Goal: Information Seeking & Learning: Find specific fact

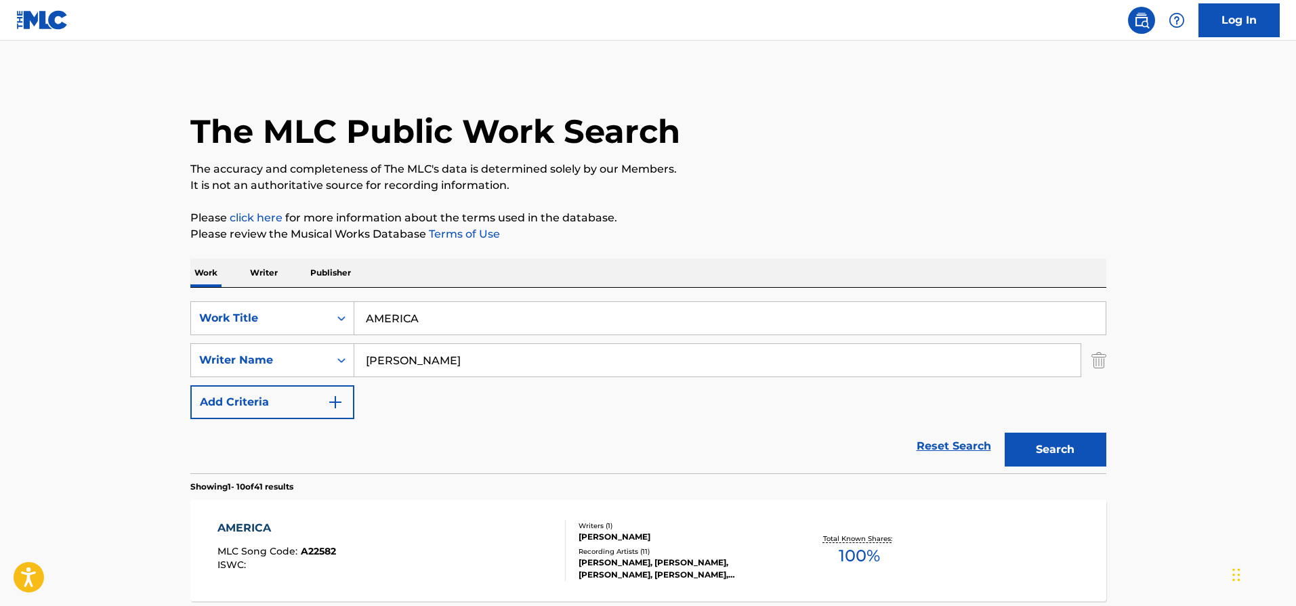
scroll to position [54, 0]
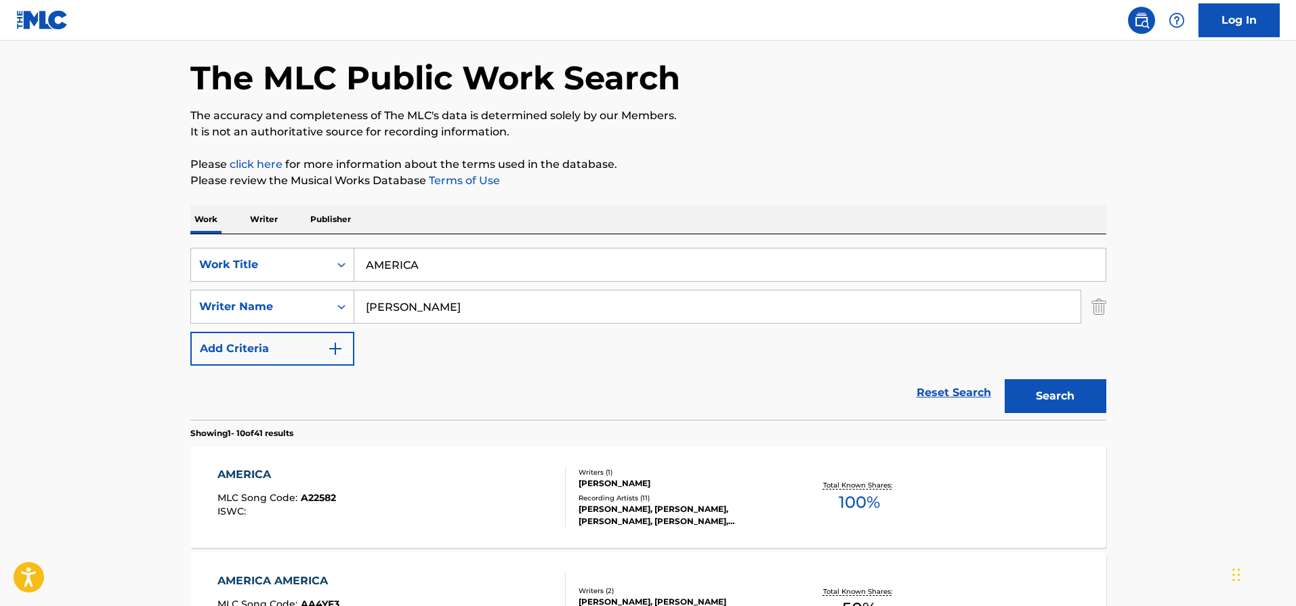
click at [362, 301] on input "[PERSON_NAME]" at bounding box center [717, 307] width 726 height 33
click at [1005, 379] on button "Search" at bounding box center [1056, 396] width 102 height 34
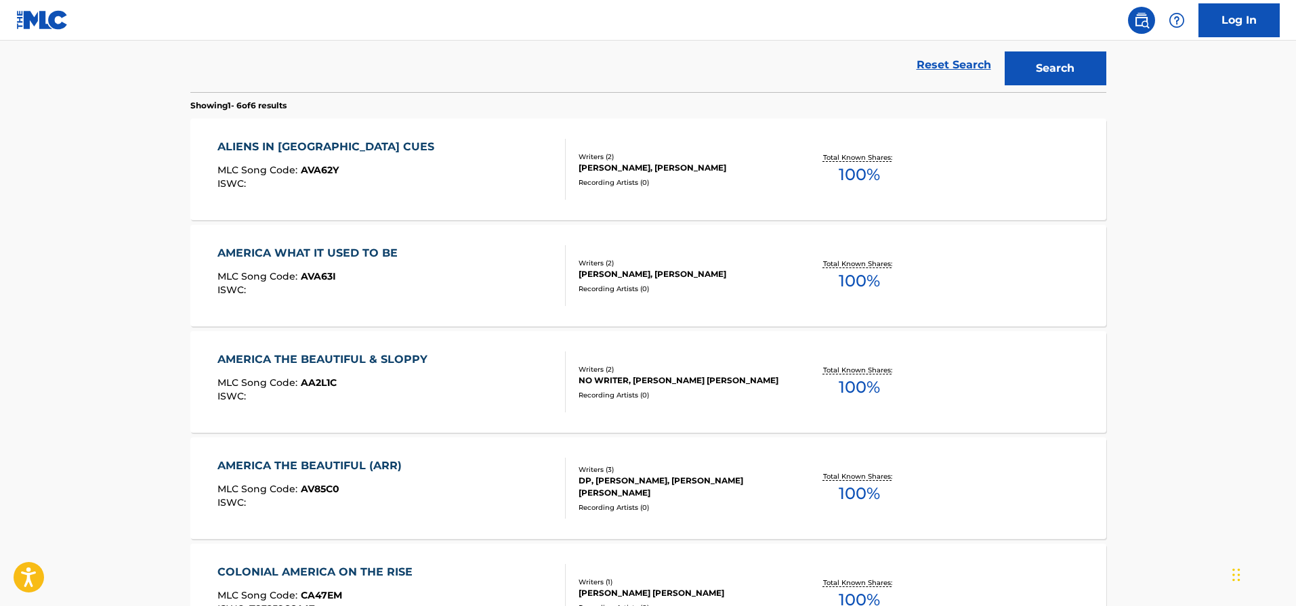
scroll to position [0, 0]
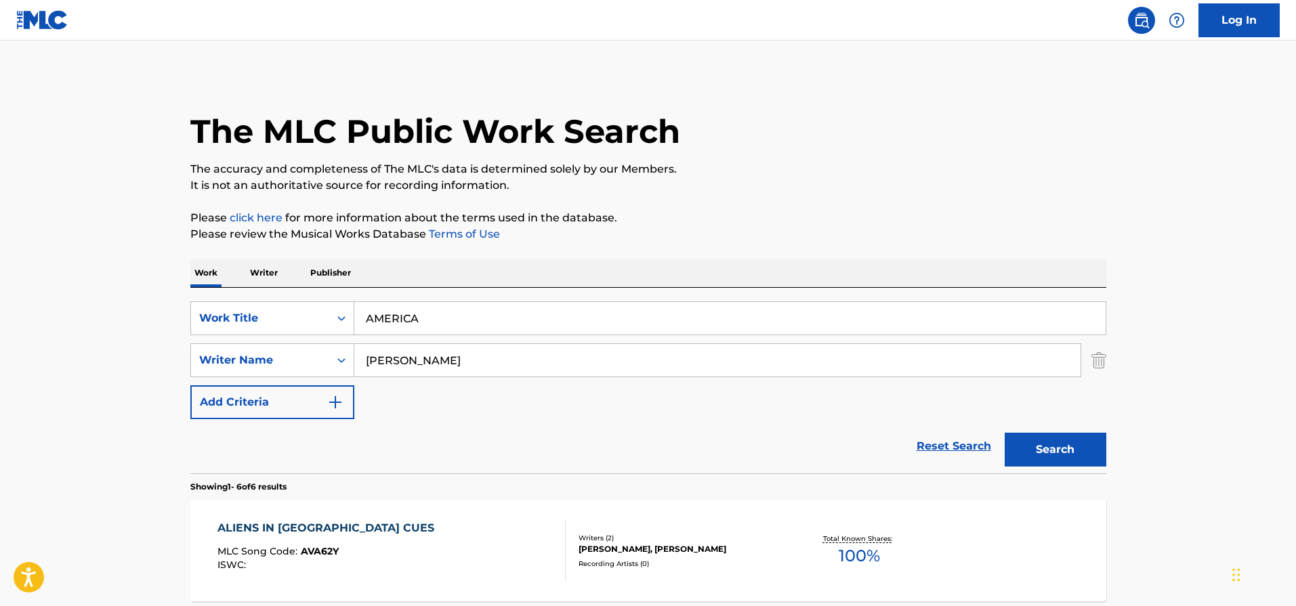
click at [429, 356] on input "[PERSON_NAME]" at bounding box center [717, 360] width 726 height 33
paste input "[PERSON_NAME]"
click at [1058, 444] on button "Search" at bounding box center [1056, 450] width 102 height 34
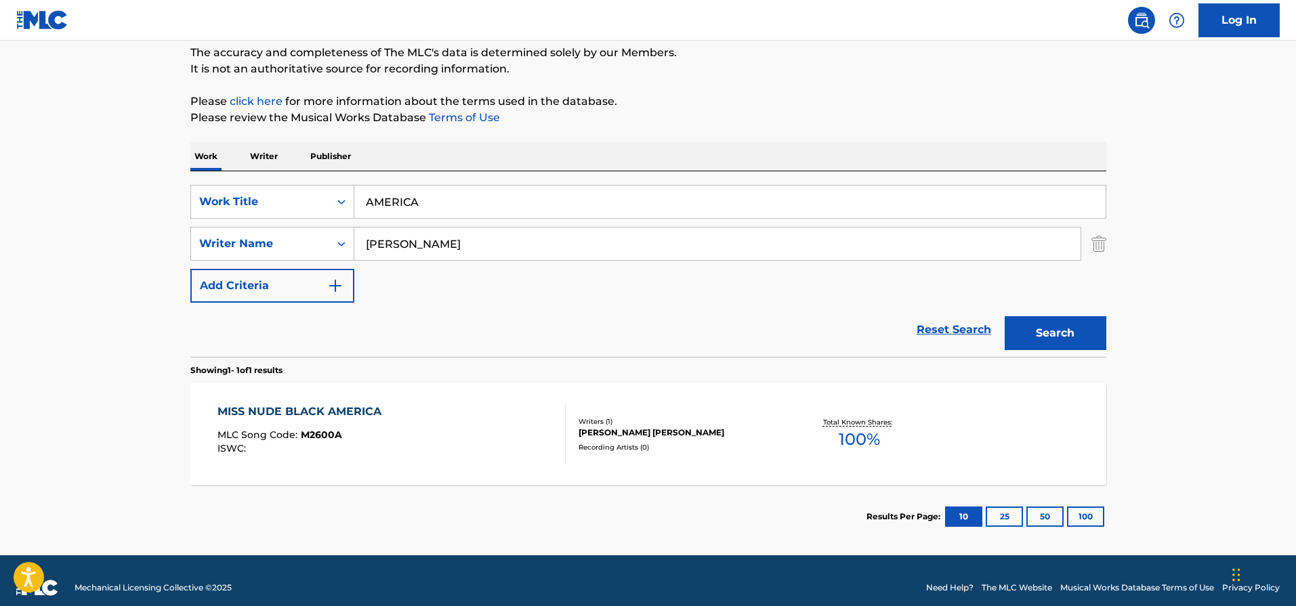
scroll to position [131, 0]
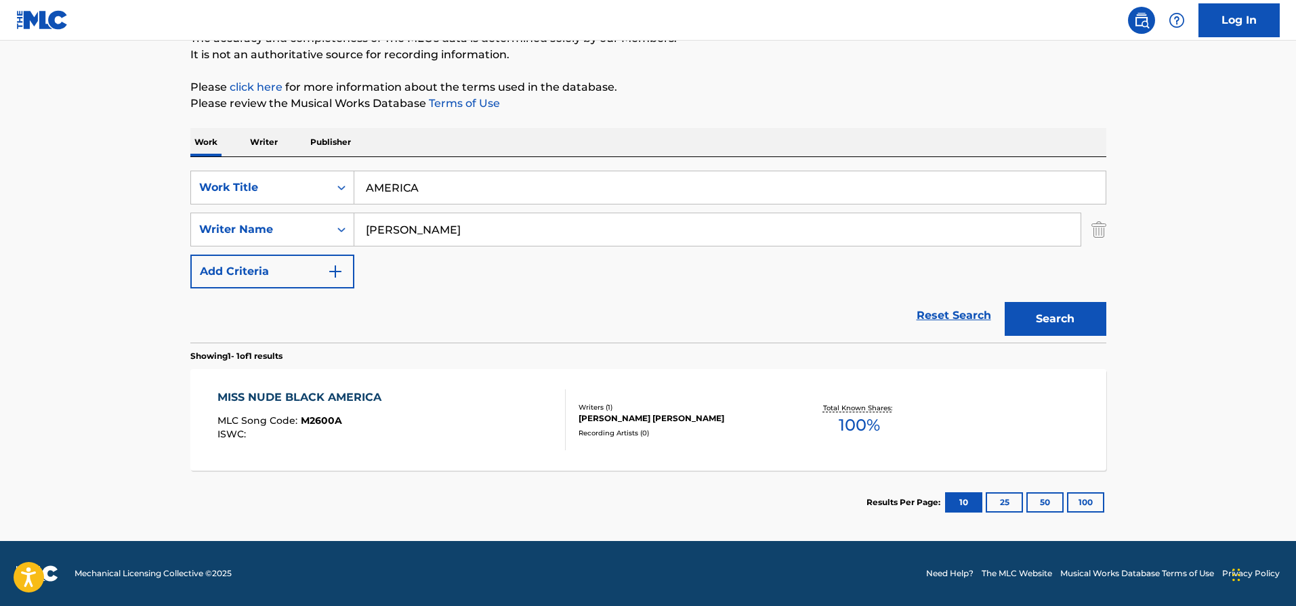
click at [406, 234] on input "[PERSON_NAME]" at bounding box center [717, 229] width 726 height 33
paste input "[PERSON_NAME] [PERSON_NAME]"
type input "[PERSON_NAME] [PERSON_NAME]"
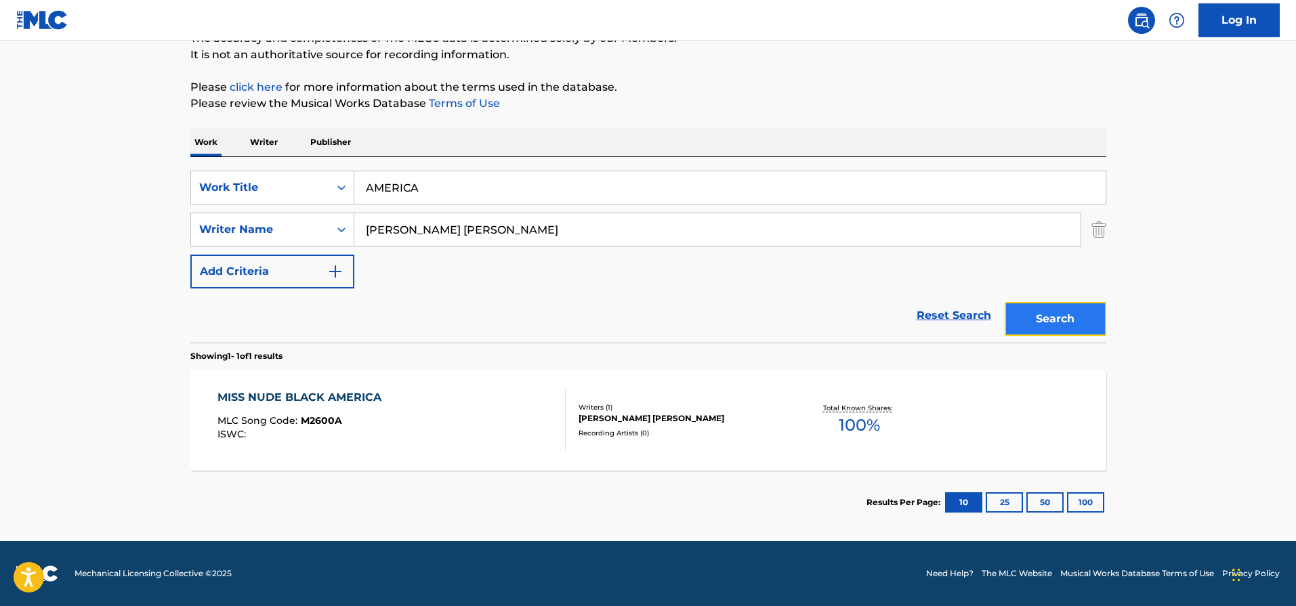
click at [1057, 329] on button "Search" at bounding box center [1056, 319] width 102 height 34
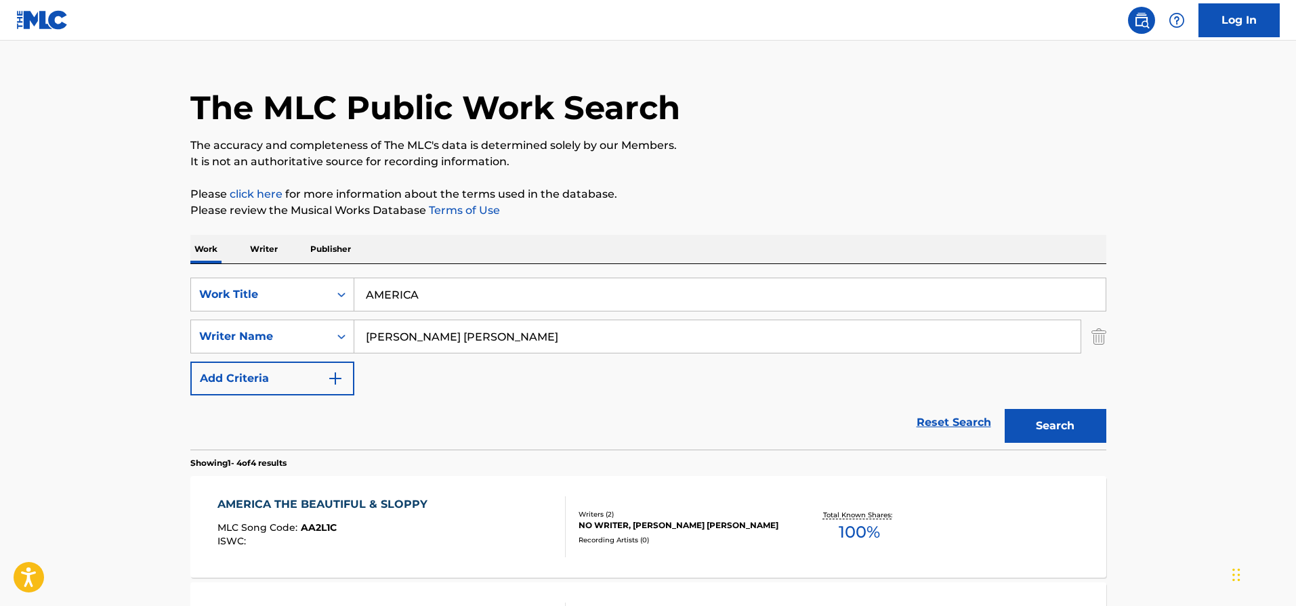
scroll to position [0, 0]
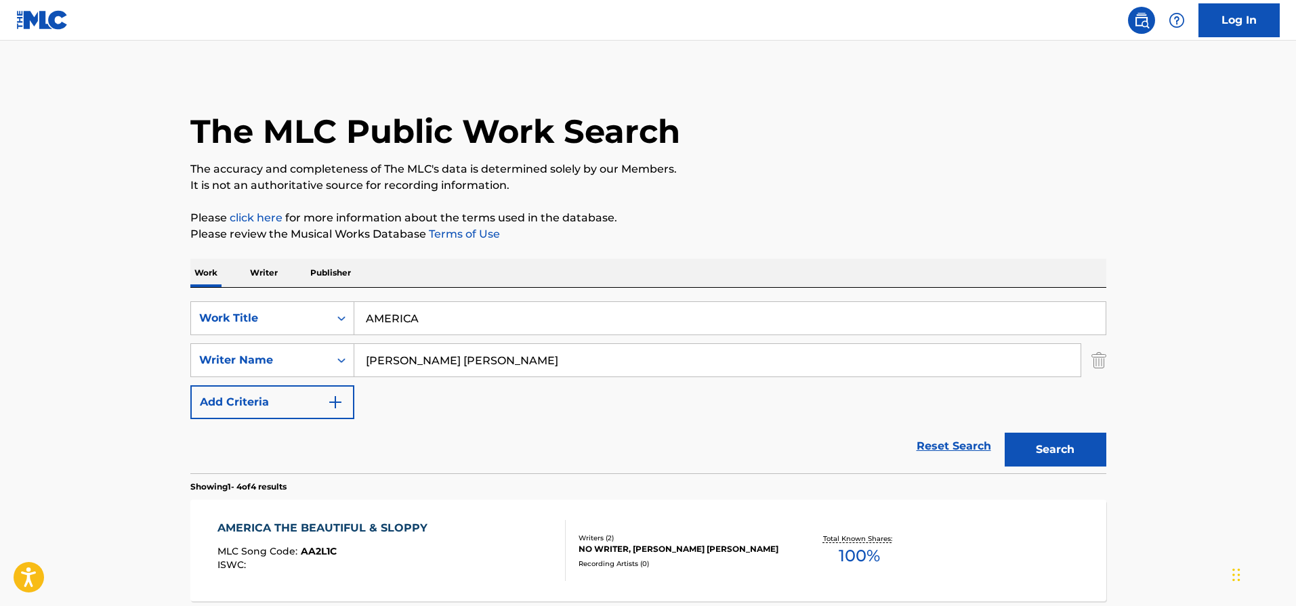
click at [415, 318] on input "AMERICA" at bounding box center [729, 318] width 751 height 33
paste input "CHICAGO SPORTS BLUES"
click at [1068, 463] on button "Search" at bounding box center [1056, 450] width 102 height 34
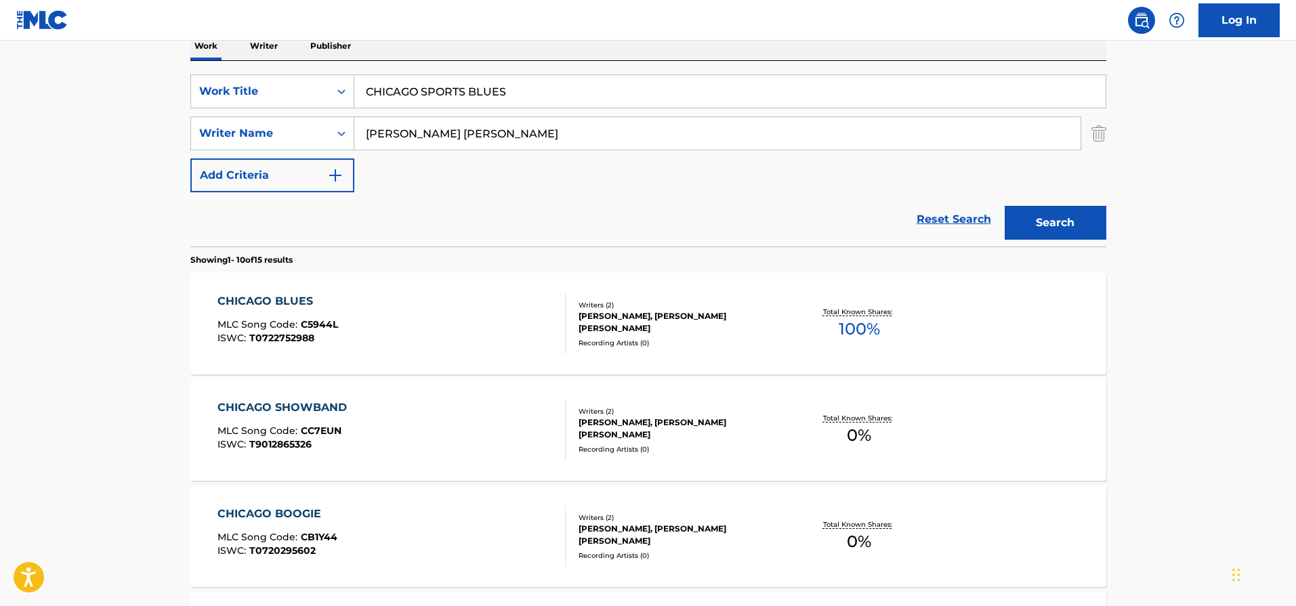
scroll to position [121, 0]
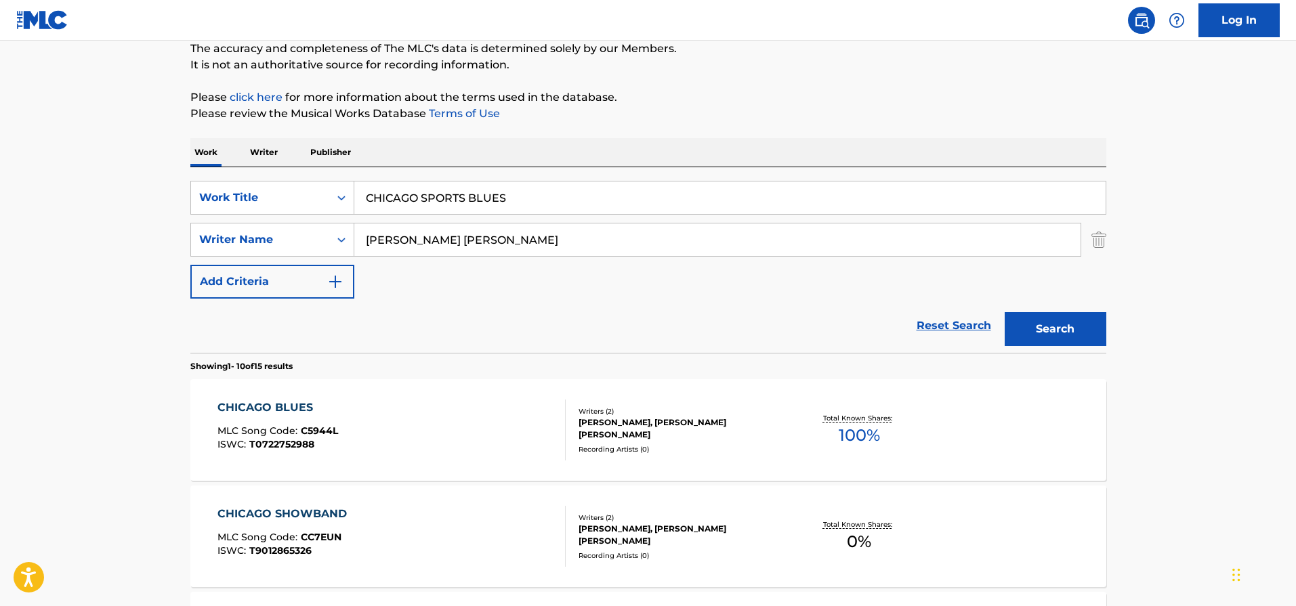
click at [431, 198] on input "CHICAGO SPORTS BLUES" at bounding box center [729, 198] width 751 height 33
paste input "GIVE IT UP AND GO"
type input "GIVE IT UP AND GO"
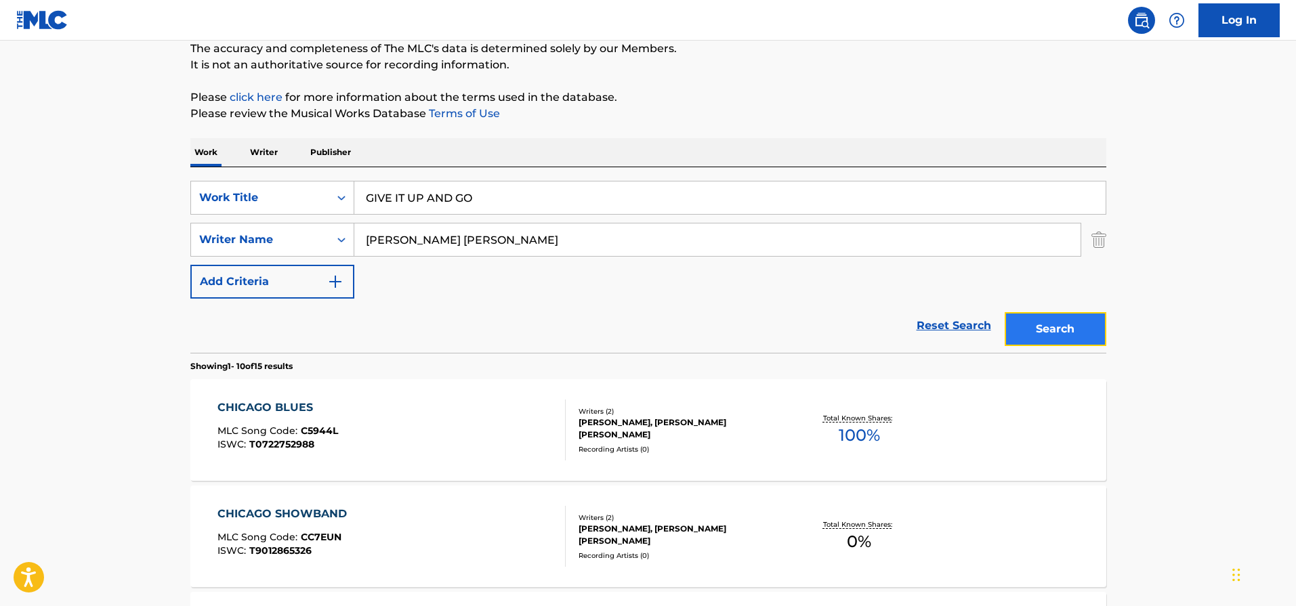
click at [1062, 317] on button "Search" at bounding box center [1056, 329] width 102 height 34
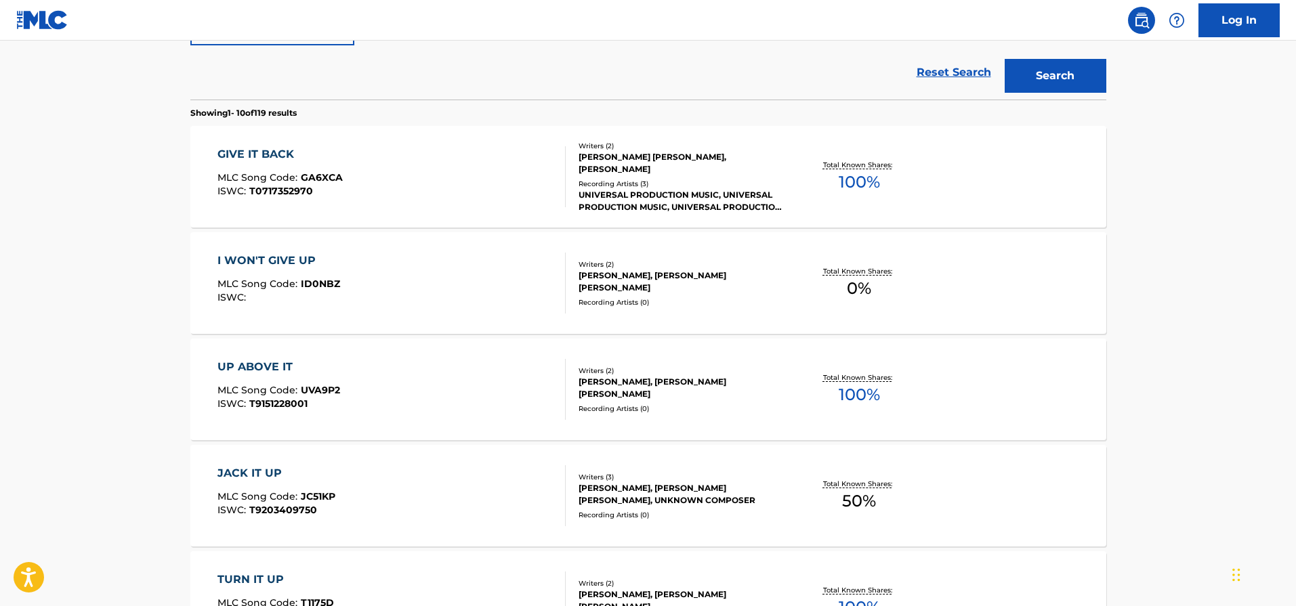
scroll to position [0, 0]
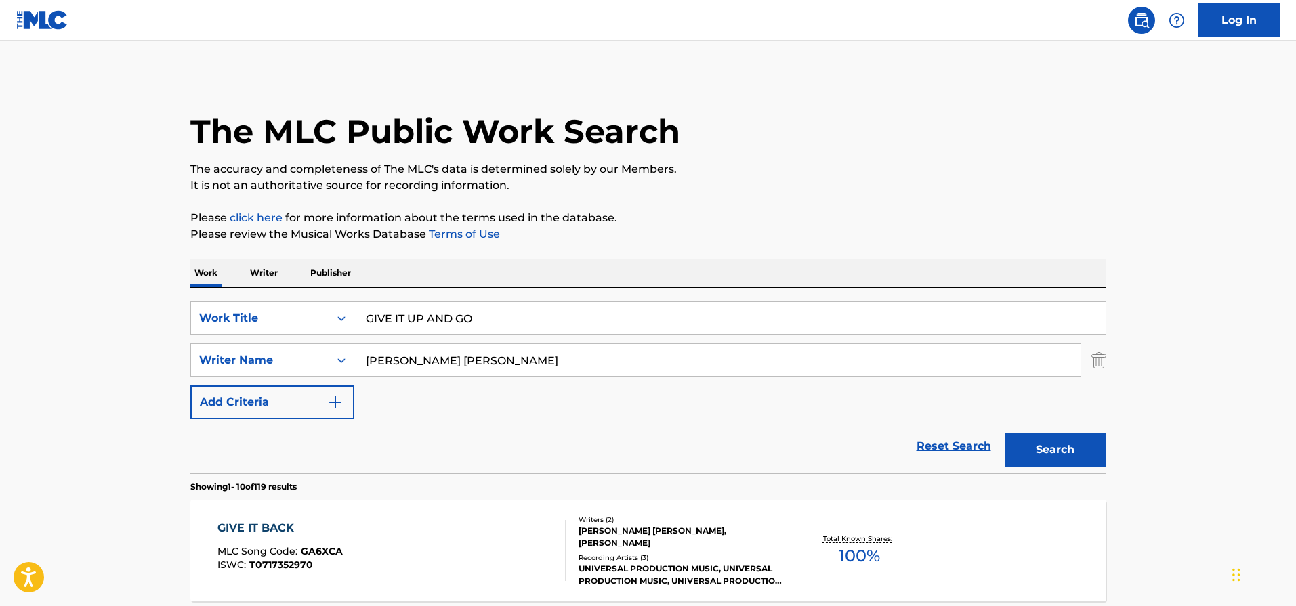
drag, startPoint x: 564, startPoint y: 358, endPoint x: 385, endPoint y: 359, distance: 178.2
click at [388, 358] on input "[PERSON_NAME] [PERSON_NAME]" at bounding box center [717, 360] width 726 height 33
type input "P"
click at [1064, 448] on button "Search" at bounding box center [1056, 450] width 102 height 34
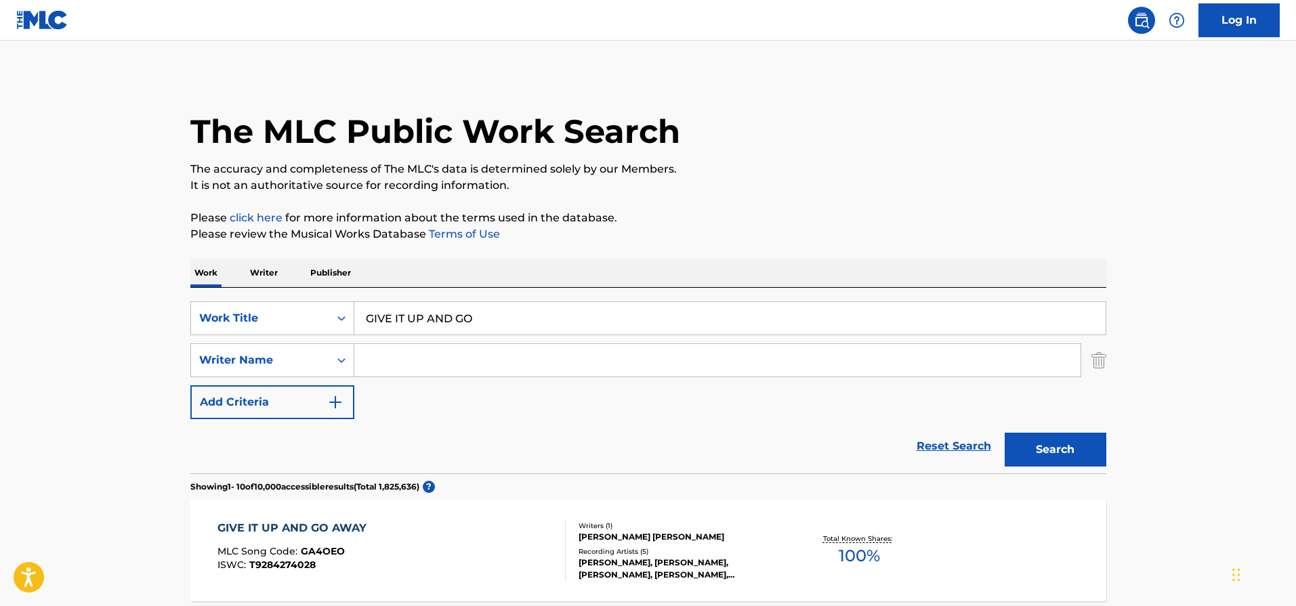
click at [406, 328] on input "GIVE IT UP AND GO" at bounding box center [729, 318] width 751 height 33
paste input "CHICAGO SPORTS BLUES"
type input "CHICAGO SPORTS BLUES"
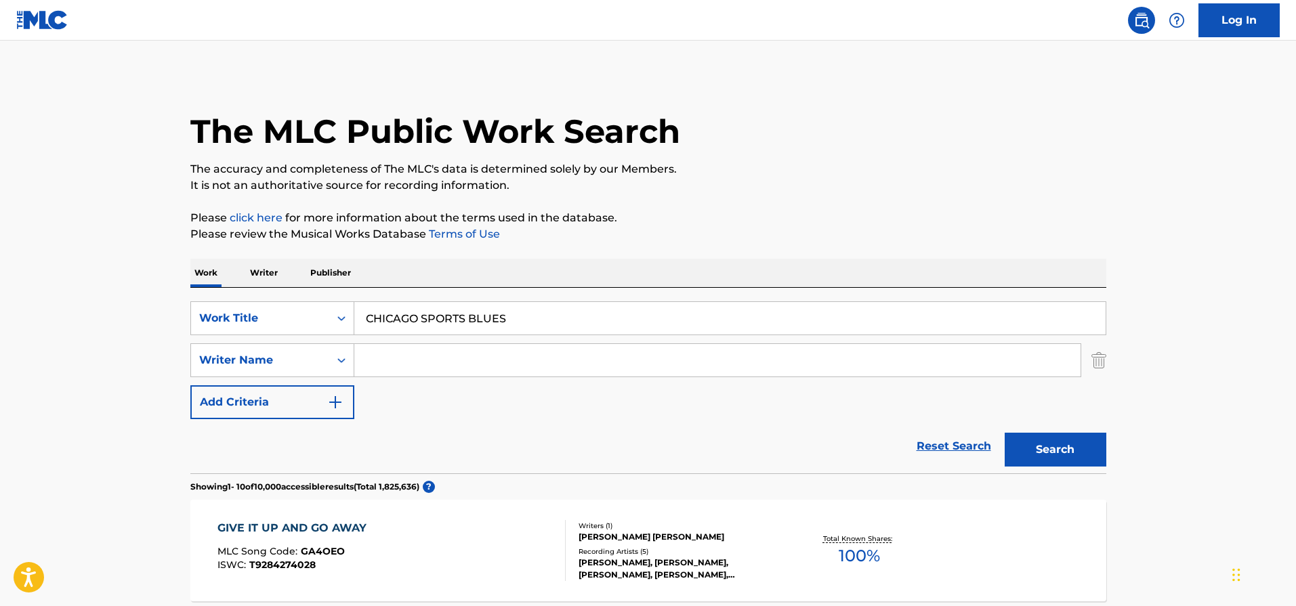
click at [427, 359] on input "Search Form" at bounding box center [717, 360] width 726 height 33
paste input "[PERSON_NAME] [PERSON_NAME]"
type input "[PERSON_NAME] [PERSON_NAME]"
drag, startPoint x: 1068, startPoint y: 462, endPoint x: 1054, endPoint y: 465, distance: 13.8
click at [1068, 462] on button "Search" at bounding box center [1056, 450] width 102 height 34
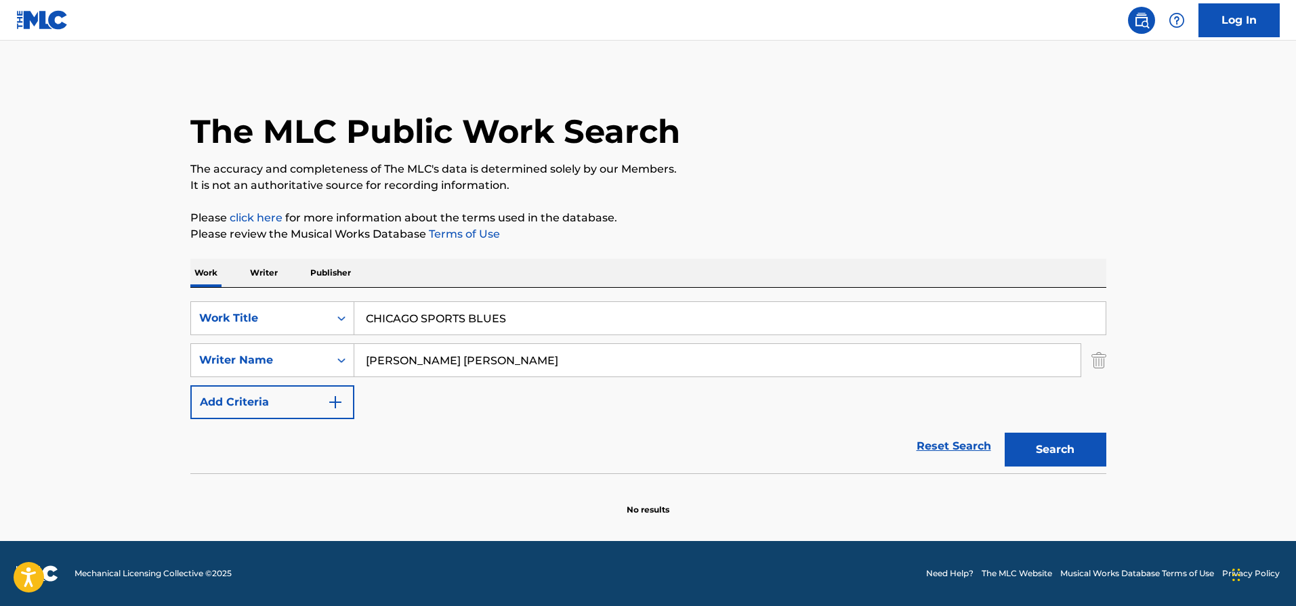
click at [411, 329] on input "CHICAGO SPORTS BLUES" at bounding box center [729, 318] width 751 height 33
paste input "GIVE IT UP AND GO"
click at [1029, 446] on button "Search" at bounding box center [1056, 450] width 102 height 34
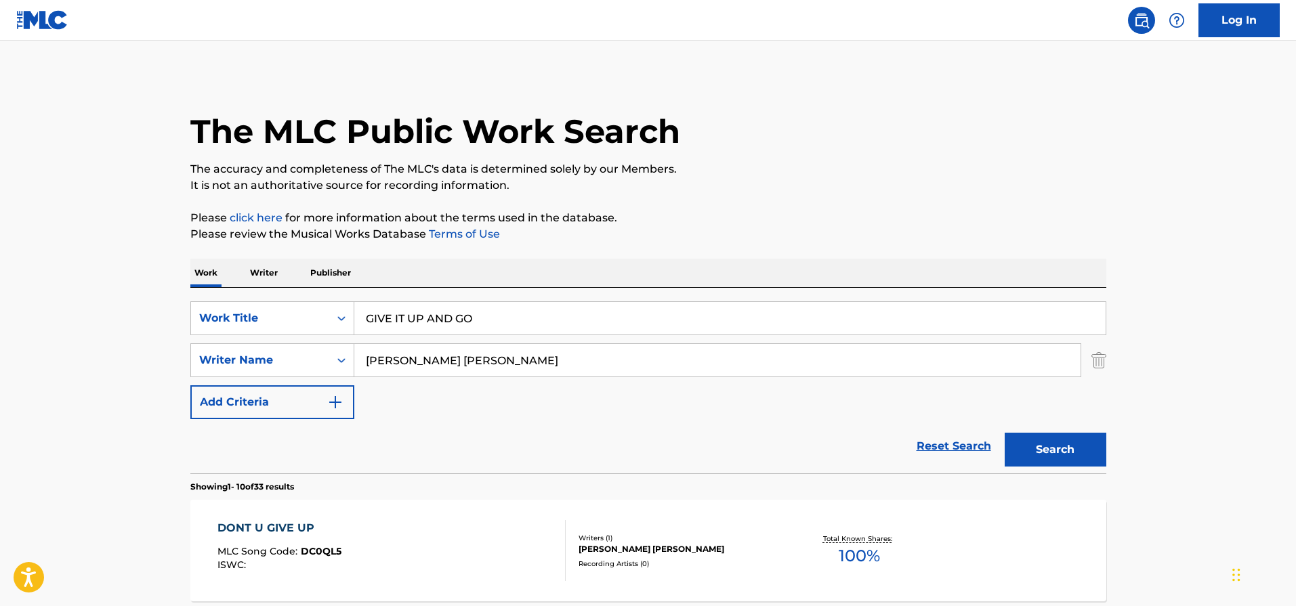
click at [442, 316] on input "GIVE IT UP AND GO" at bounding box center [729, 318] width 751 height 33
paste input "MAKE IT THROUGH"
click at [1065, 453] on button "Search" at bounding box center [1056, 450] width 102 height 34
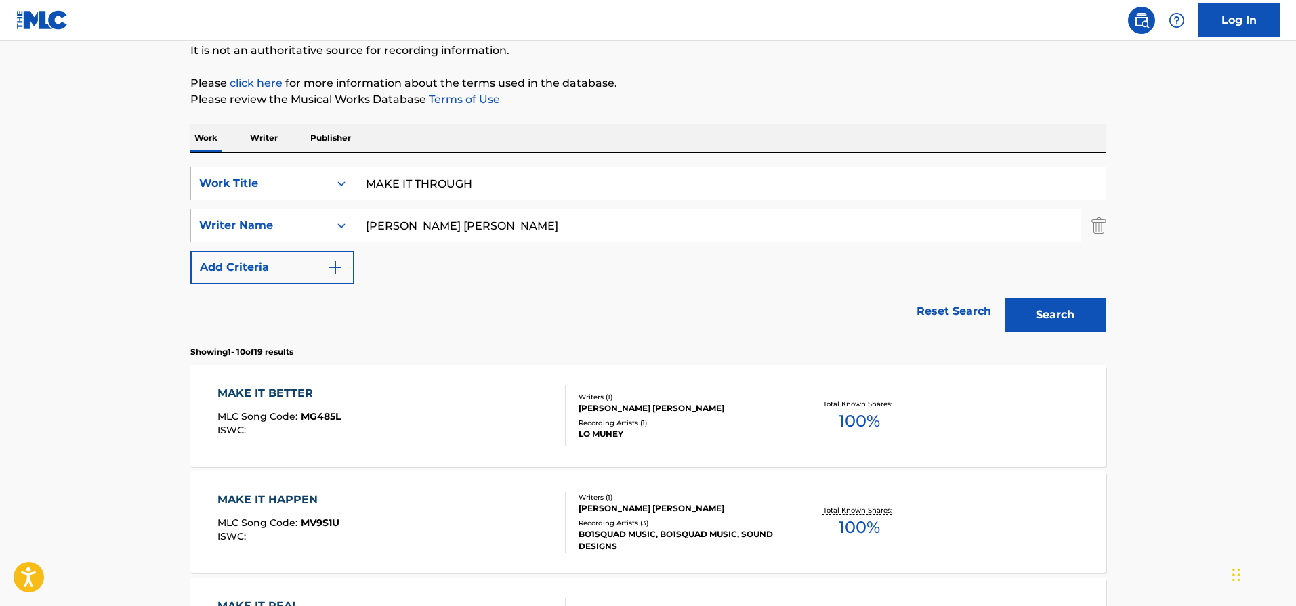
scroll to position [158, 0]
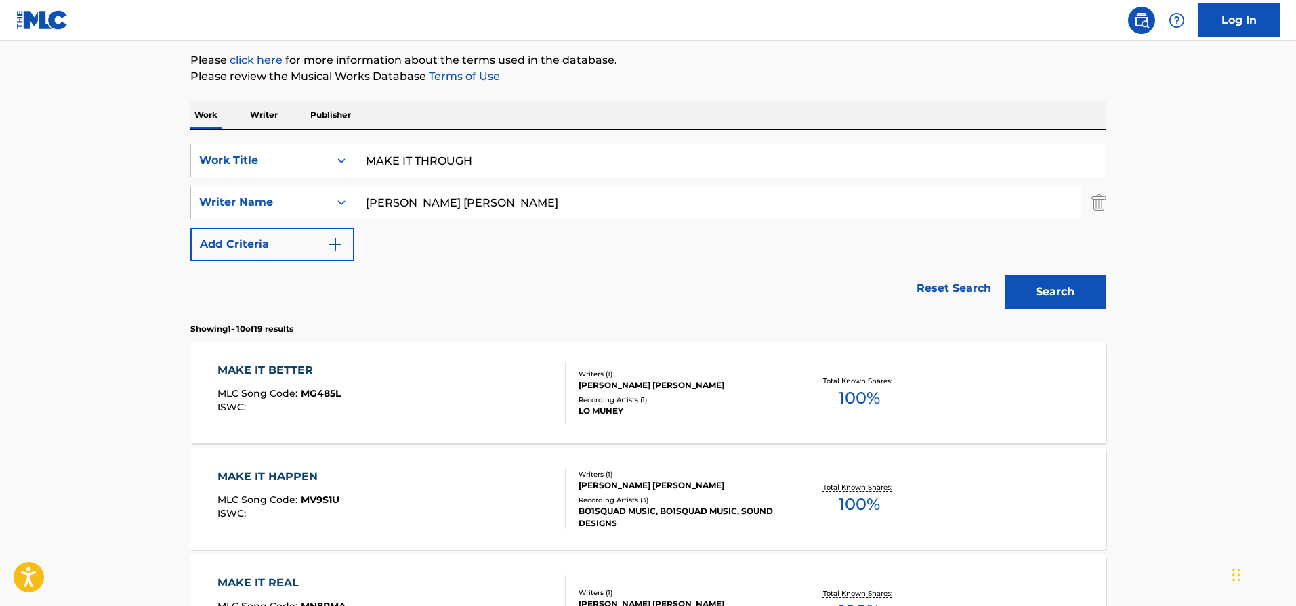
click at [434, 160] on input "MAKE IT THROUGH" at bounding box center [729, 160] width 751 height 33
paste input "NEVER SAY GOODBYE"
click at [1035, 297] on button "Search" at bounding box center [1056, 292] width 102 height 34
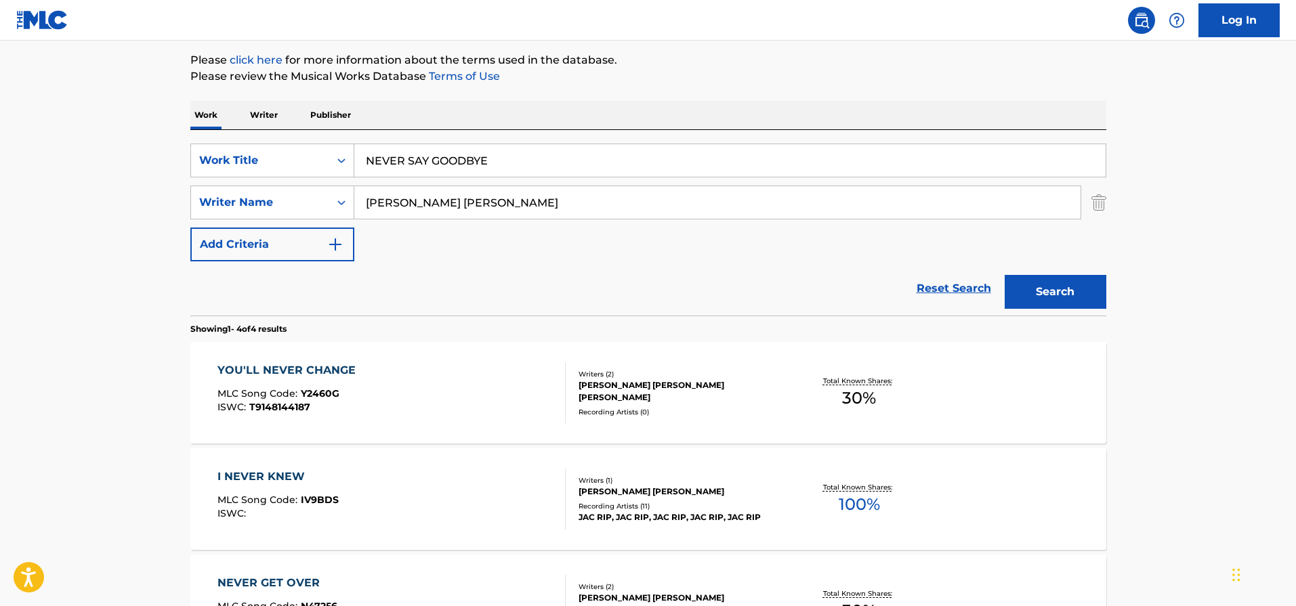
click at [463, 165] on input "NEVER SAY GOODBYE" at bounding box center [729, 160] width 751 height 33
paste input "O ONE KNOWS"
click at [1052, 292] on button "Search" at bounding box center [1056, 292] width 102 height 34
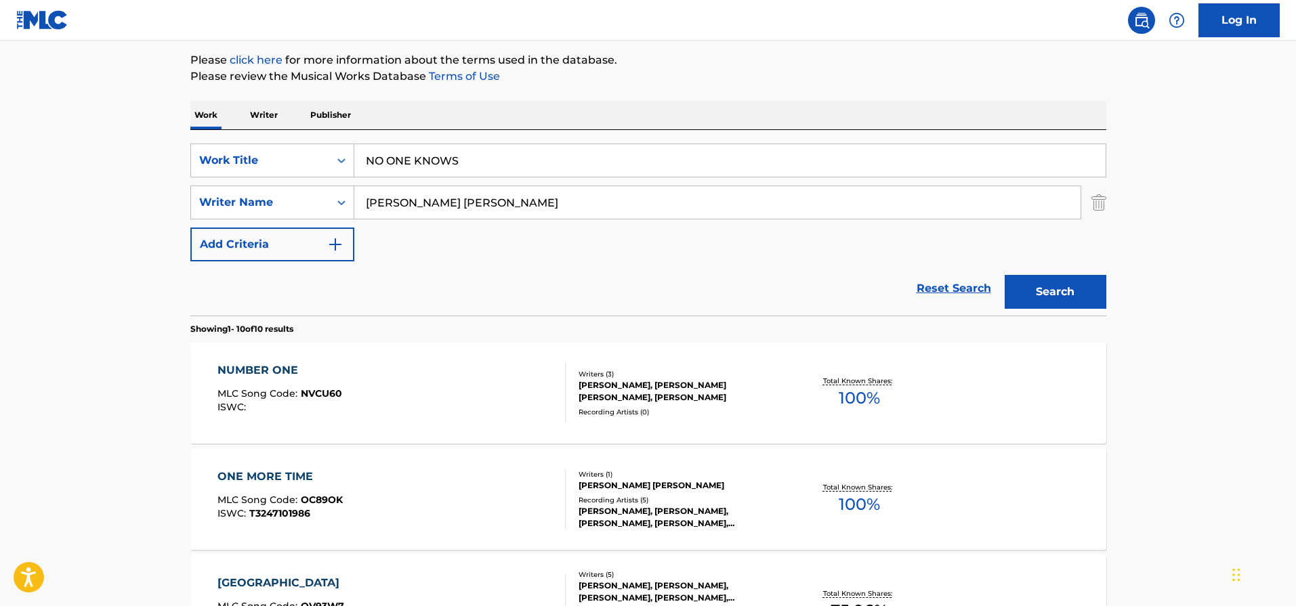
click at [460, 159] on input "NO ONE KNOWS" at bounding box center [729, 160] width 751 height 33
paste input "YOU ARE GONE"
type input "YOU ARE GONE"
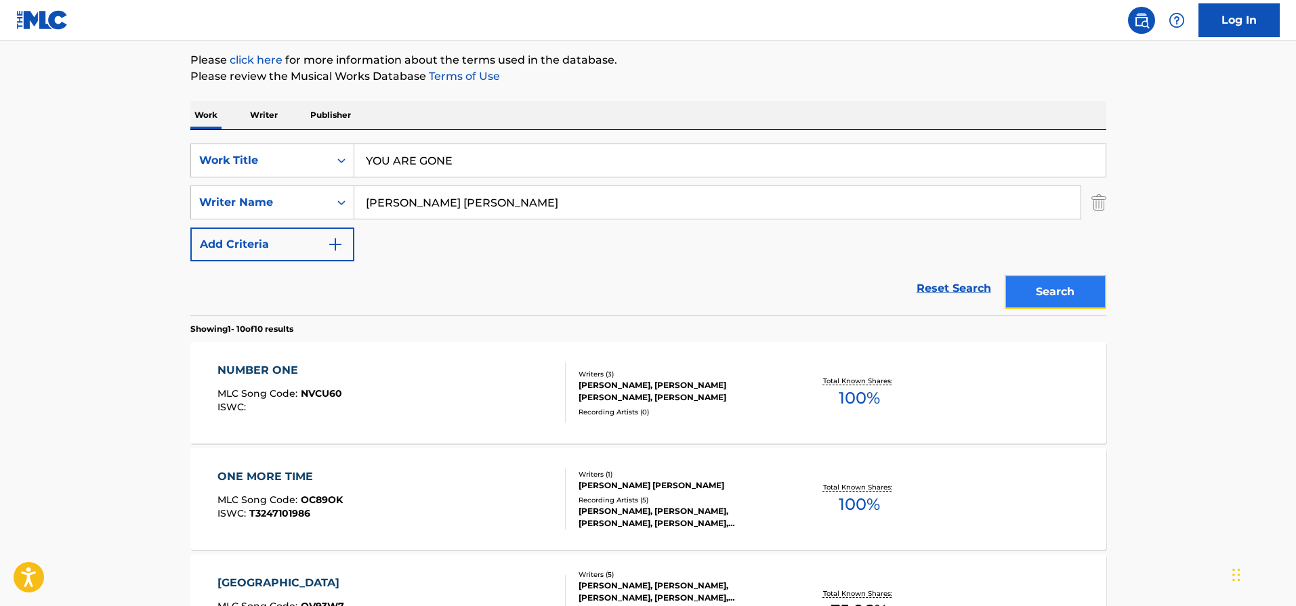
click at [1019, 288] on button "Search" at bounding box center [1056, 292] width 102 height 34
